Goal: Task Accomplishment & Management: Use online tool/utility

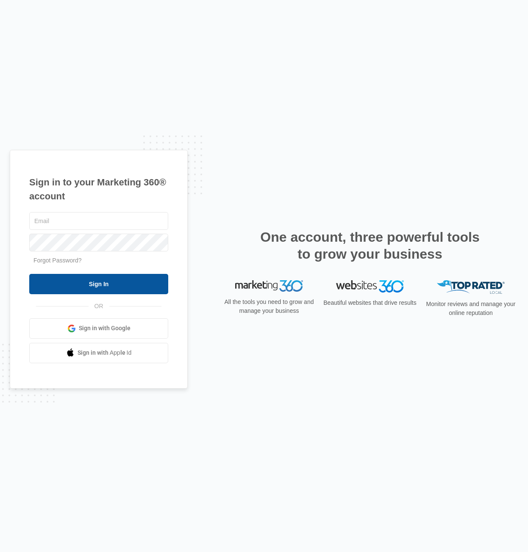
type input "[EMAIL_ADDRESS][DOMAIN_NAME]"
click at [111, 284] on input "Sign In" at bounding box center [98, 284] width 139 height 20
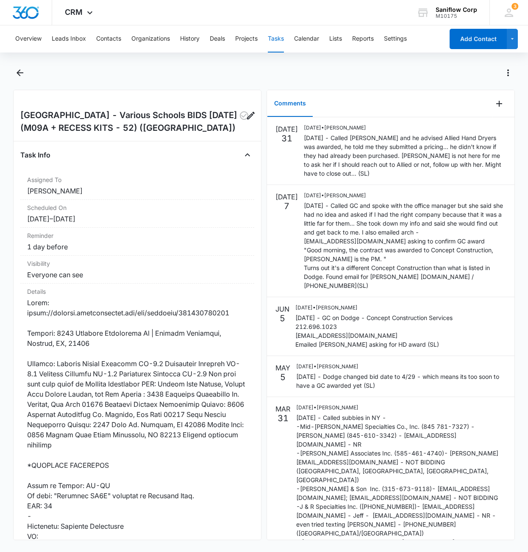
click at [344, 74] on div at bounding box center [272, 73] width 483 height 14
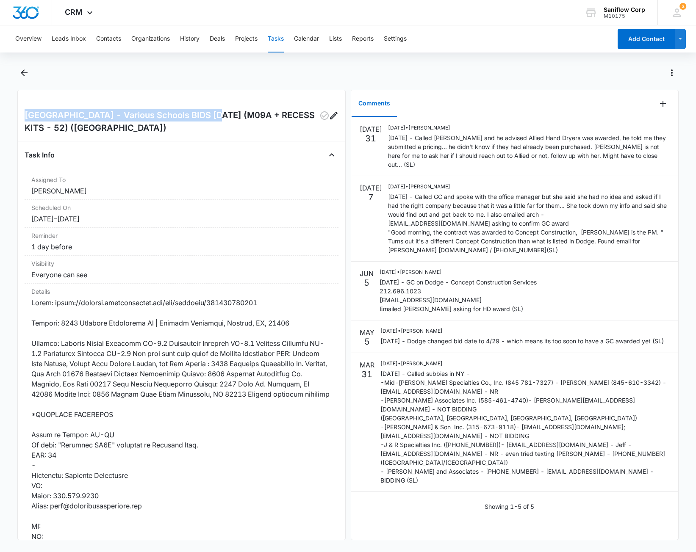
drag, startPoint x: 24, startPoint y: 114, endPoint x: 201, endPoint y: 115, distance: 177.5
click at [201, 115] on div "[GEOGRAPHIC_DATA] - Various Schools BIDS [DATE] (M09A + RECESS KITS - 52) ([GEO…" at bounding box center [181, 315] width 328 height 451
copy h2 "[GEOGRAPHIC_DATA]"
drag, startPoint x: 489, startPoint y: 64, endPoint x: 449, endPoint y: 70, distance: 40.7
click at [489, 64] on div "Overview Leads Inbox Contacts Organizations History Deals Projects Tasks Calend…" at bounding box center [348, 287] width 696 height 525
